Goal: Task Accomplishment & Management: Complete application form

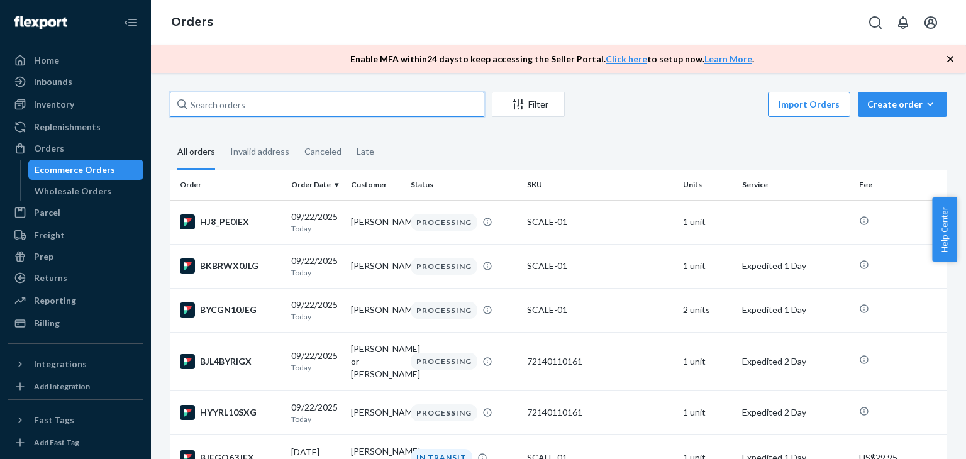
click at [217, 102] on input "text" at bounding box center [327, 104] width 314 height 25
paste input "[PERSON_NAME]"
type input "[PERSON_NAME]"
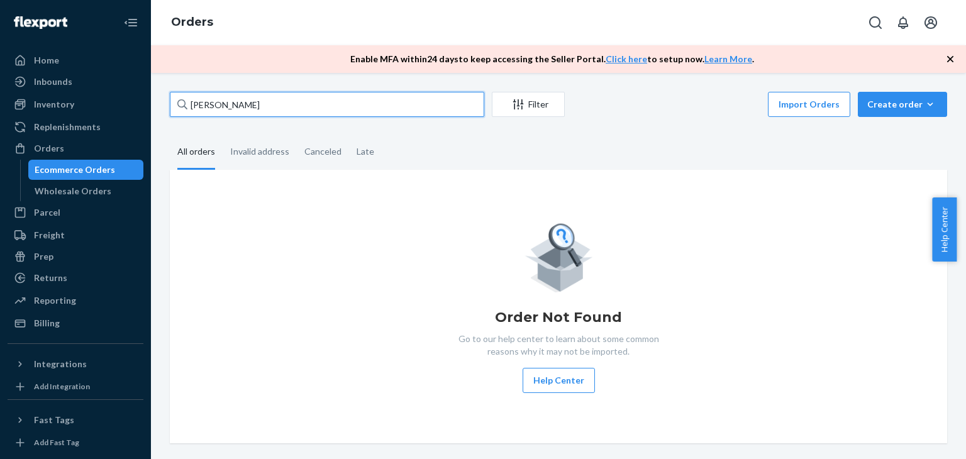
click at [275, 116] on input "[PERSON_NAME]" at bounding box center [327, 104] width 314 height 25
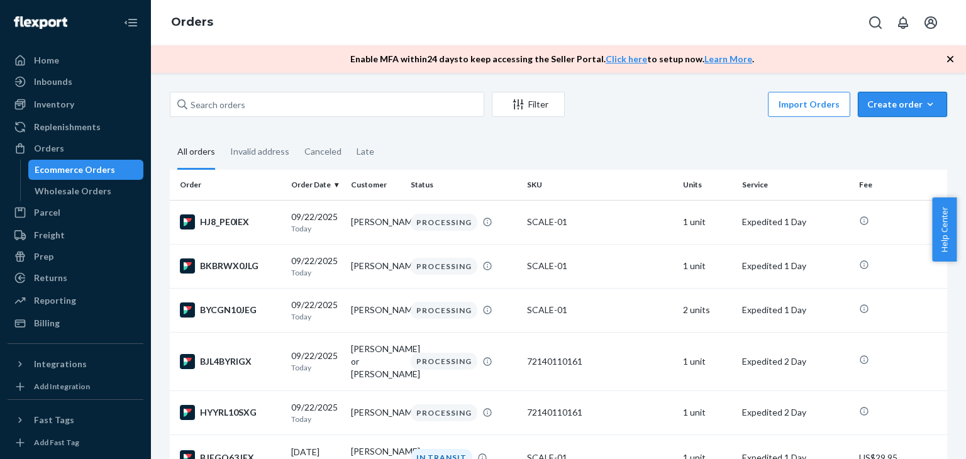
click at [868, 104] on div "Create order" at bounding box center [902, 104] width 70 height 13
click at [874, 143] on button "Ecommerce order" at bounding box center [921, 134] width 121 height 27
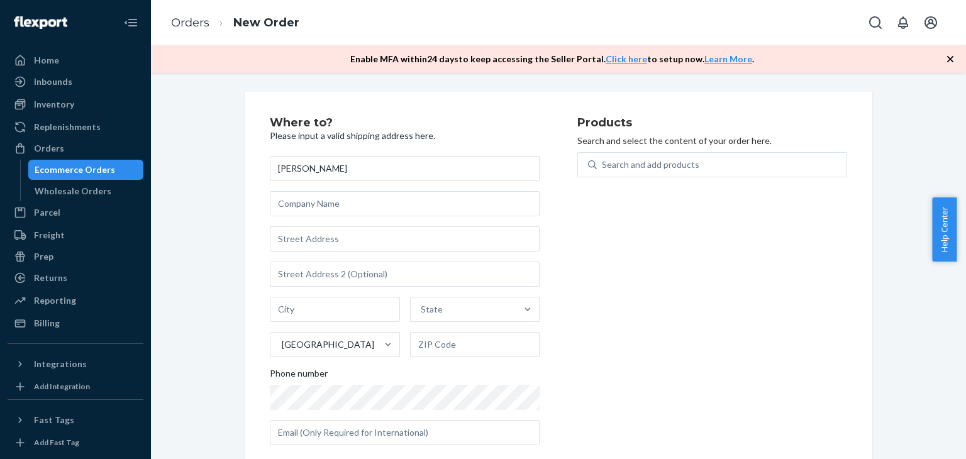
type input "[PERSON_NAME]"
click at [337, 240] on input "text" at bounding box center [405, 238] width 270 height 25
paste input "[STREET_ADDRESS][PERSON_NAME]"
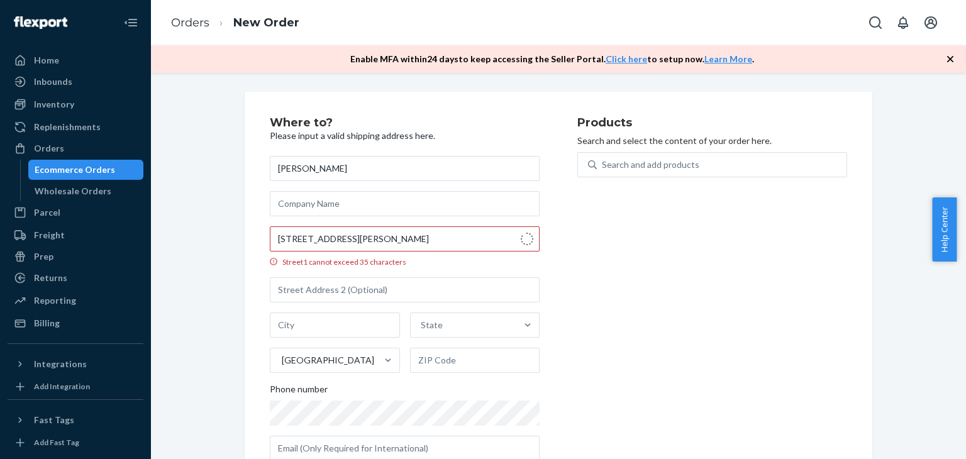
type input "[STREET_ADDRESS]"
type input "Kokomo"
type input "46902"
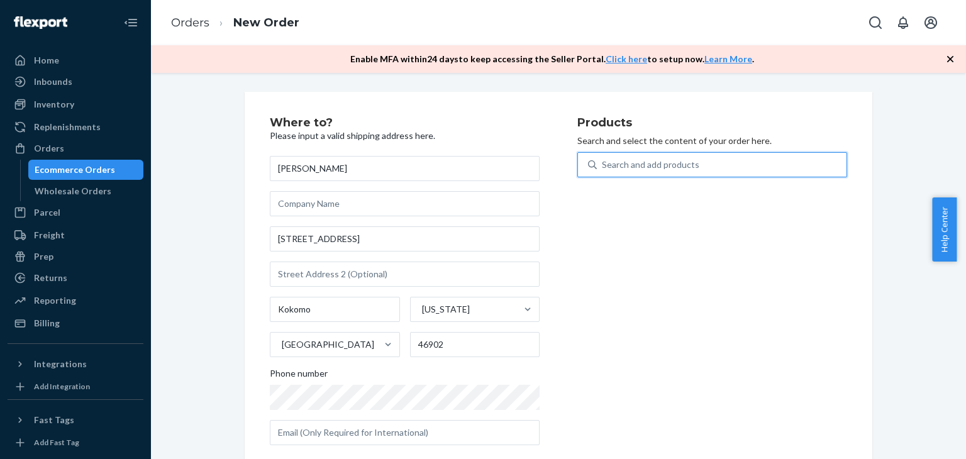
click at [614, 157] on div "Search and add products" at bounding box center [722, 164] width 250 height 23
click at [603, 158] on input "0 results available. Use Up and Down to choose options, press Enter to select t…" at bounding box center [602, 164] width 1 height 13
type input "ki"
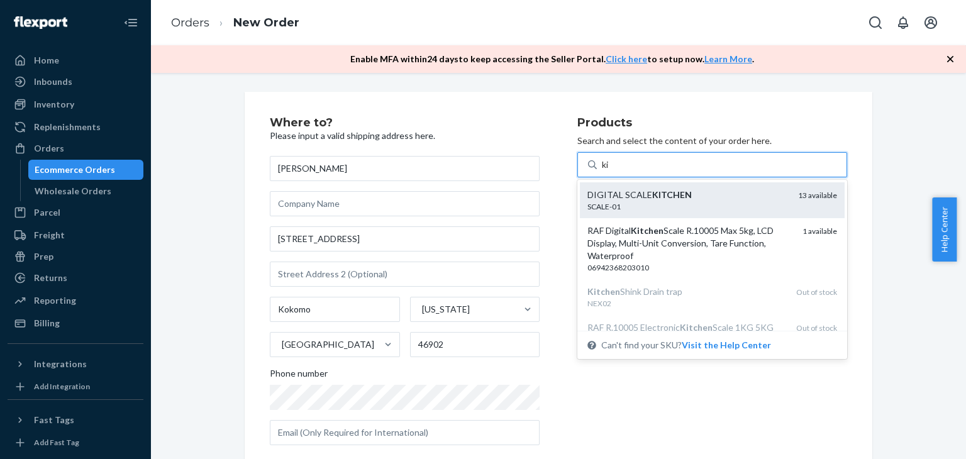
click at [639, 200] on div "DIGITAL SCALE KITCHEN" at bounding box center [687, 195] width 201 height 13
click at [610, 171] on input "ki" at bounding box center [606, 164] width 8 height 13
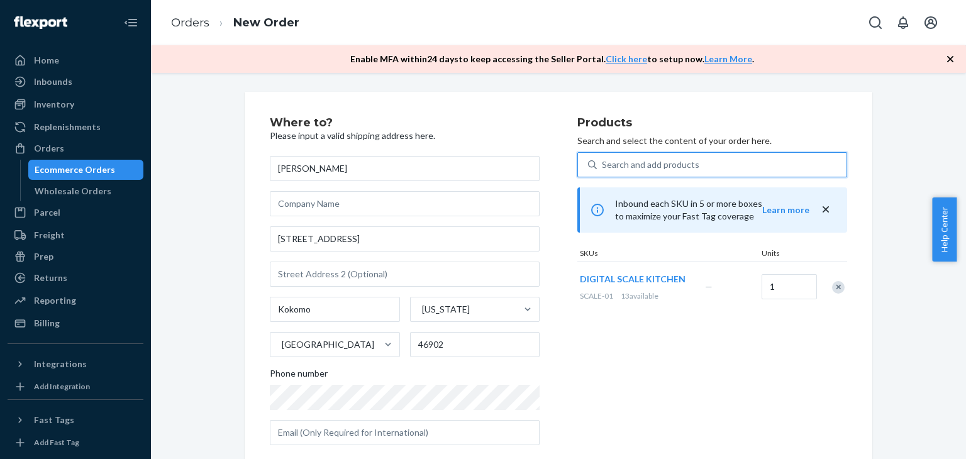
click at [675, 357] on div "Products Search and select the content of your order here. 0 results available.…" at bounding box center [712, 286] width 270 height 338
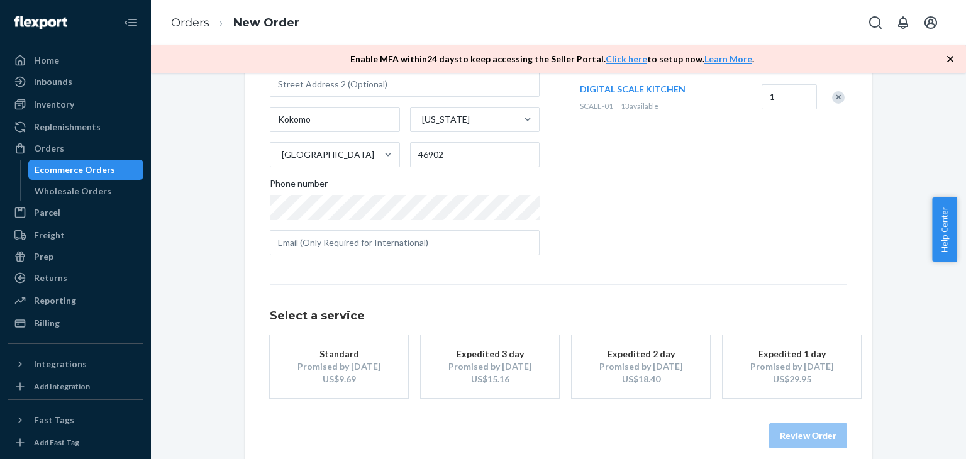
scroll to position [191, 0]
click at [798, 357] on div "Expedited 1 day" at bounding box center [792, 353] width 101 height 13
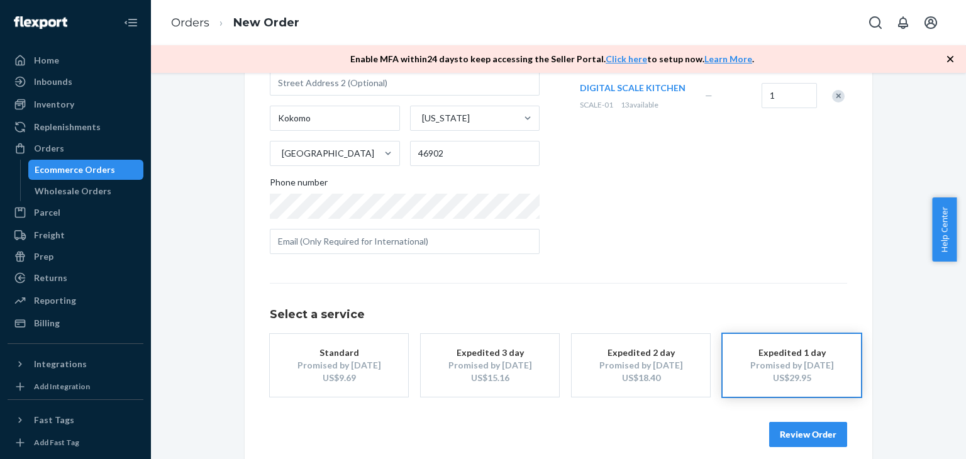
click at [792, 440] on button "Review Order" at bounding box center [808, 434] width 78 height 25
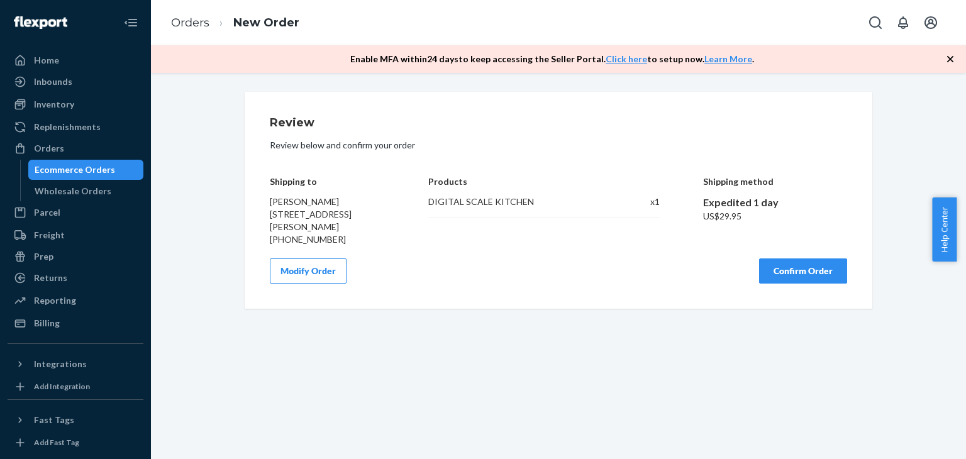
scroll to position [0, 0]
click at [797, 269] on button "Confirm Order" at bounding box center [803, 271] width 88 height 25
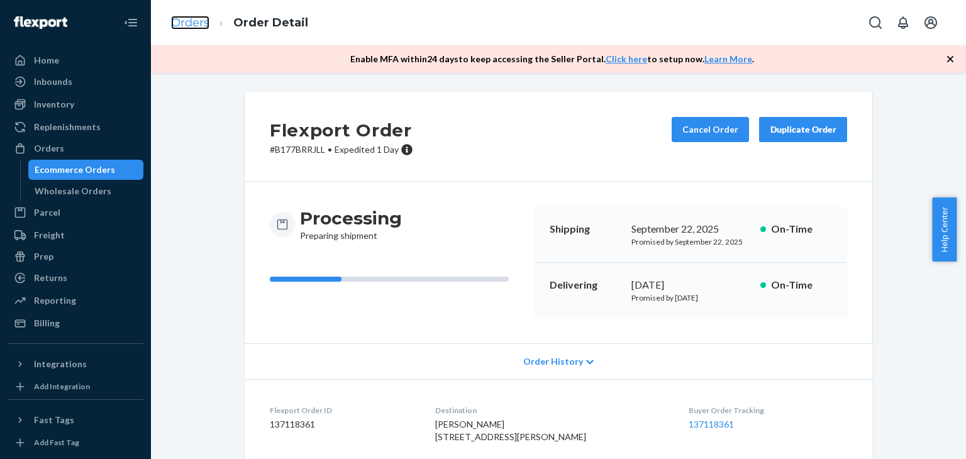
click at [204, 21] on link "Orders" at bounding box center [190, 23] width 38 height 14
